Goal: Navigation & Orientation: Go to known website

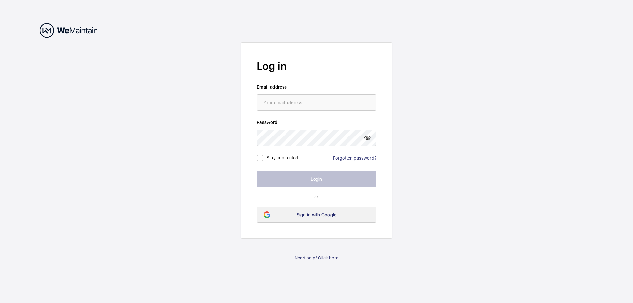
click at [326, 211] on link "Sign in with Google" at bounding box center [316, 215] width 119 height 16
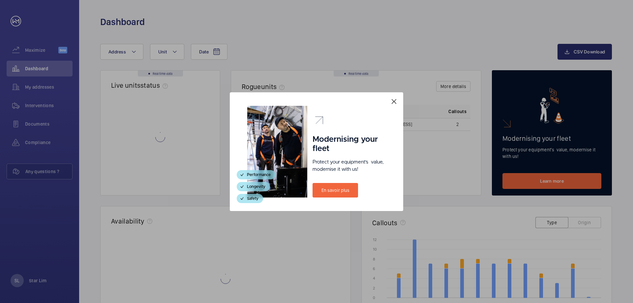
click at [394, 103] on mat-icon at bounding box center [394, 102] width 8 height 8
